Goal: Information Seeking & Learning: Check status

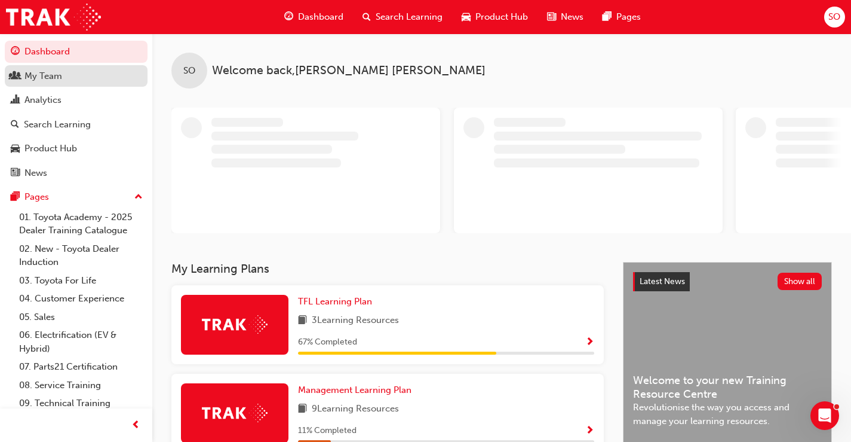
click at [70, 77] on div "My Team" at bounding box center [76, 76] width 131 height 15
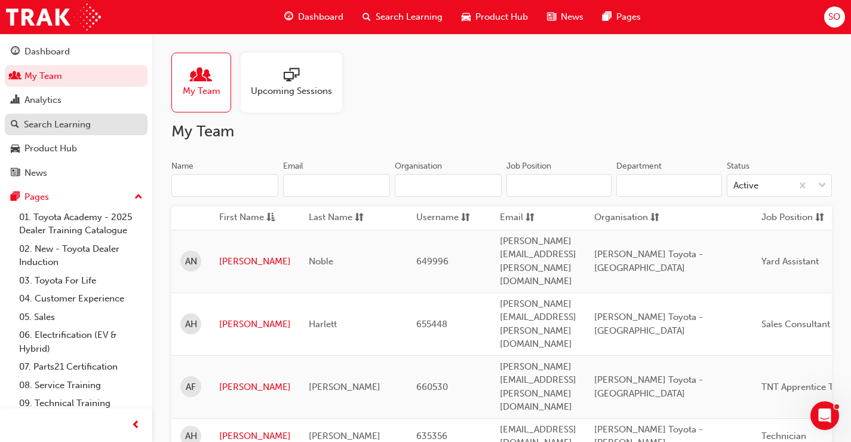
click at [55, 120] on div "Search Learning" at bounding box center [57, 125] width 67 height 14
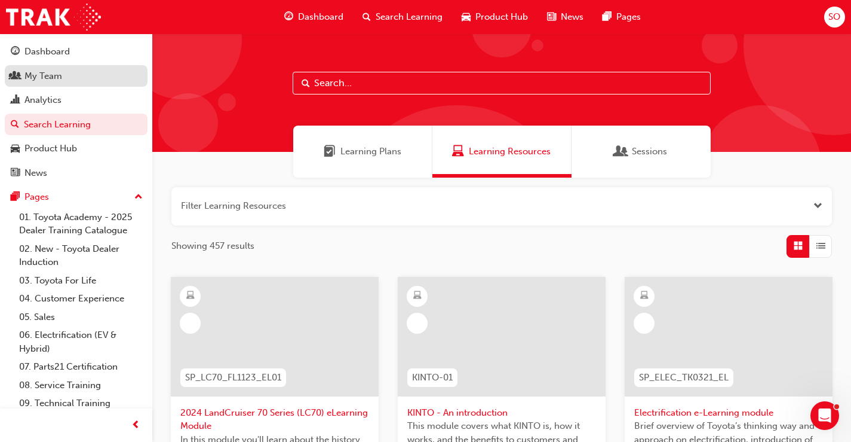
click at [46, 82] on div "My Team" at bounding box center [43, 76] width 38 height 14
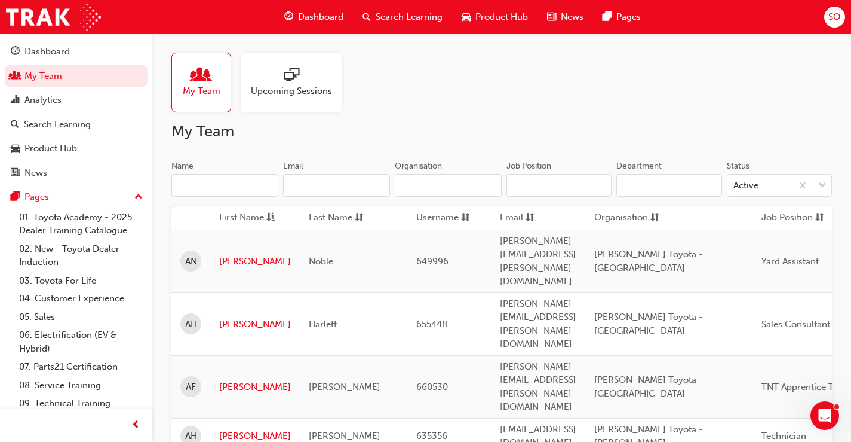
click at [209, 186] on input "Name" at bounding box center [224, 185] width 107 height 23
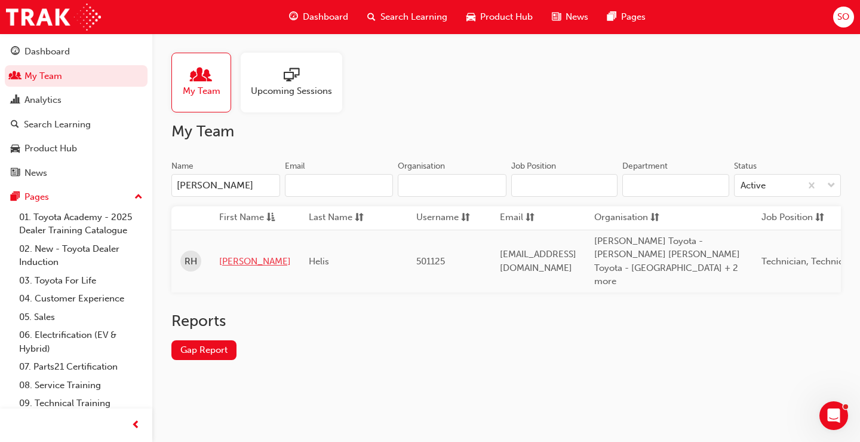
type input "[PERSON_NAME]"
click at [228, 257] on link "[PERSON_NAME]" at bounding box center [255, 262] width 72 height 14
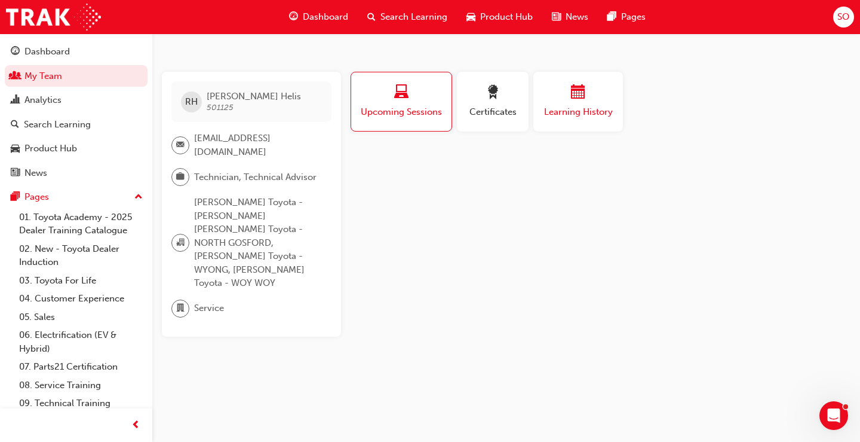
click at [576, 113] on span "Learning History" at bounding box center [579, 112] width 72 height 14
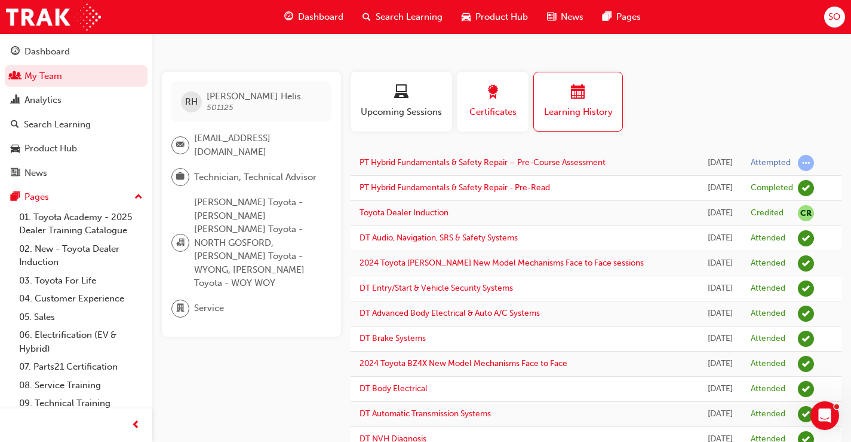
click at [493, 111] on span "Certificates" at bounding box center [493, 112] width 54 height 14
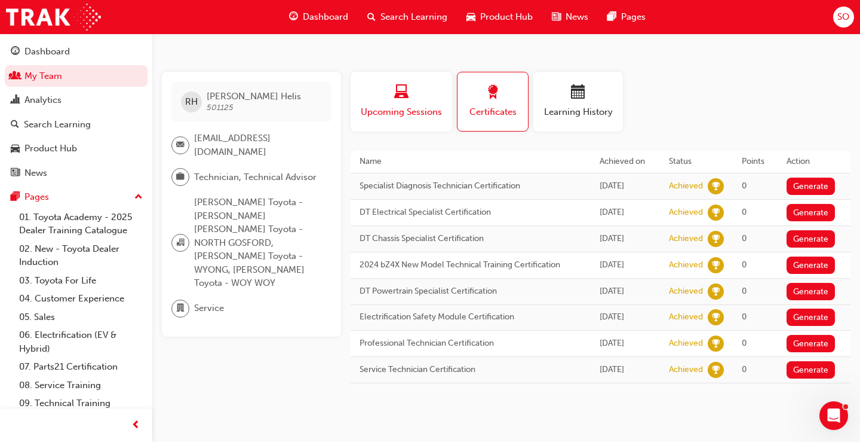
click at [429, 106] on span "Upcoming Sessions" at bounding box center [402, 112] width 84 height 14
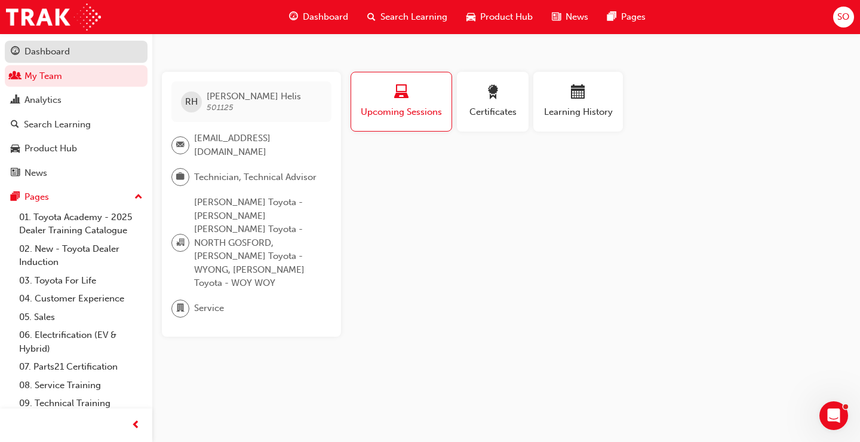
click at [45, 43] on link "Dashboard" at bounding box center [76, 52] width 143 height 22
